Goal: Task Accomplishment & Management: Use online tool/utility

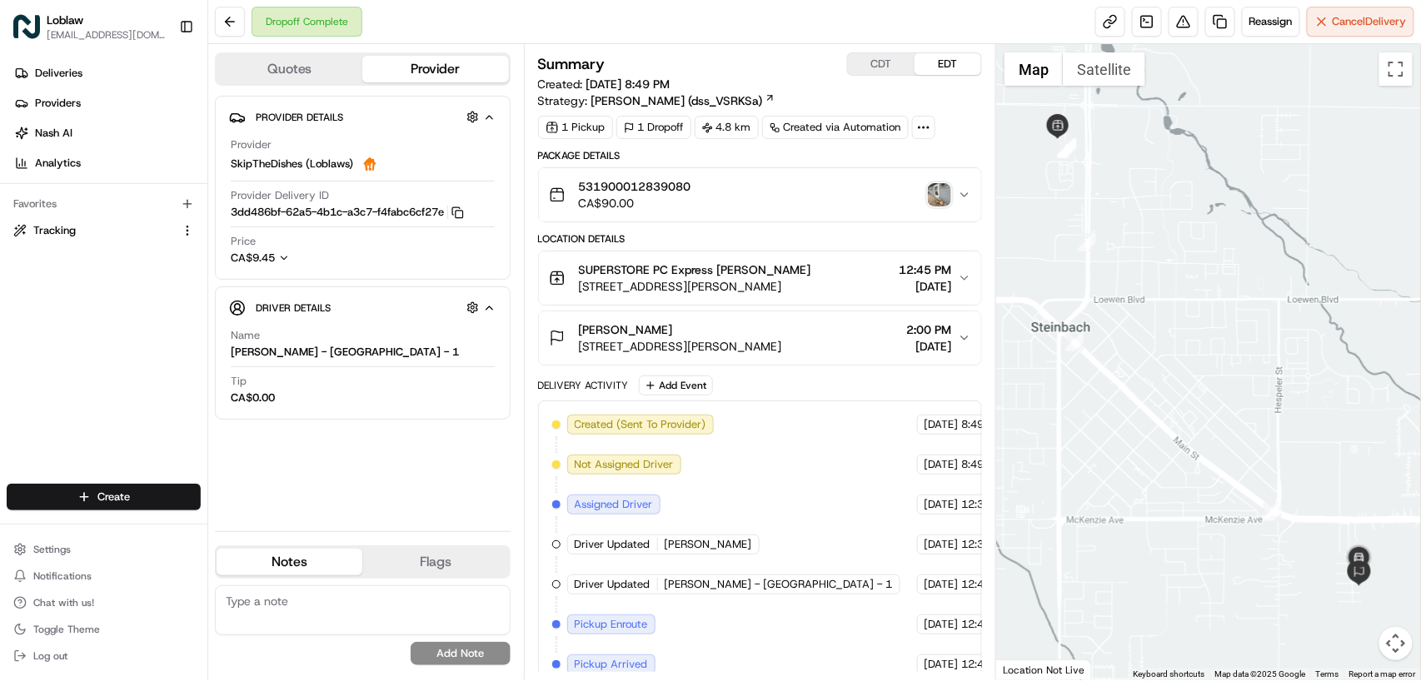
click at [938, 197] on img "button" at bounding box center [939, 194] width 23 height 23
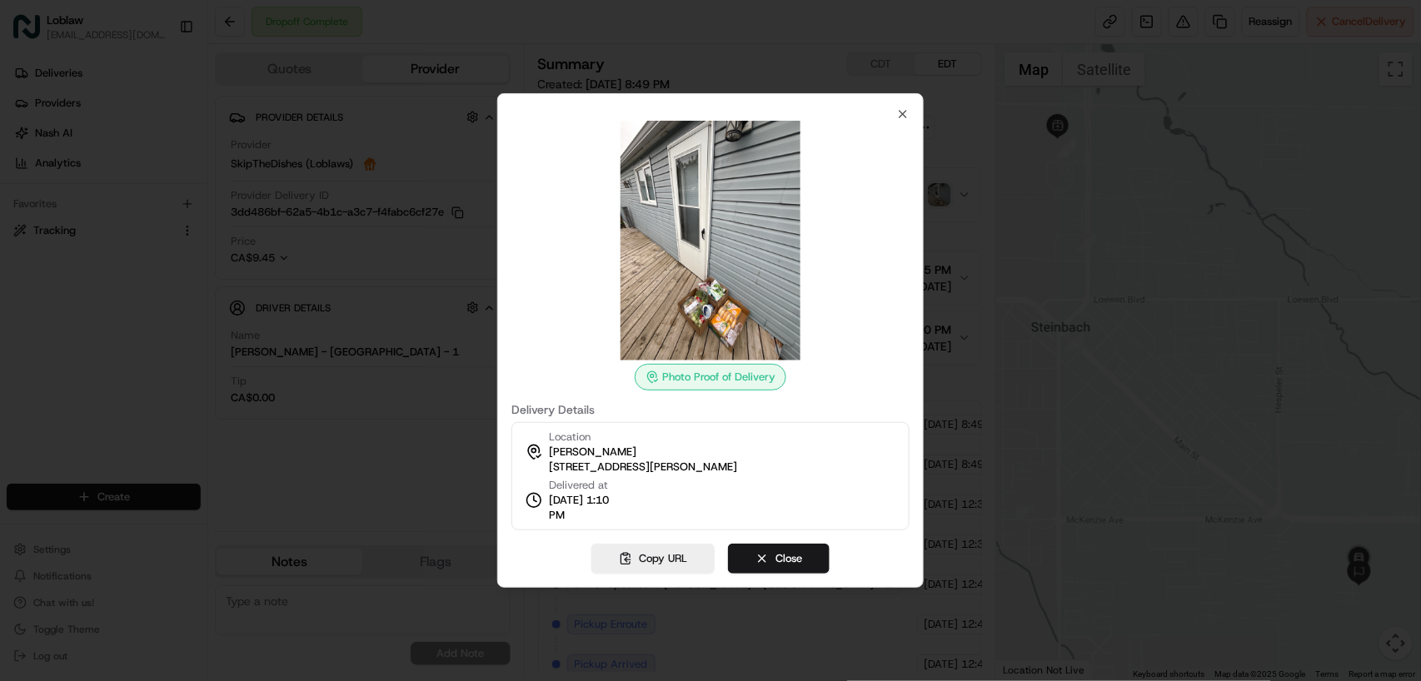
click at [705, 239] on img at bounding box center [710, 241] width 240 height 240
click at [679, 466] on span "[STREET_ADDRESS][PERSON_NAME]" at bounding box center [643, 467] width 188 height 15
copy div "[STREET_ADDRESS][PERSON_NAME]"
